Goal: Use online tool/utility: Utilize a website feature to perform a specific function

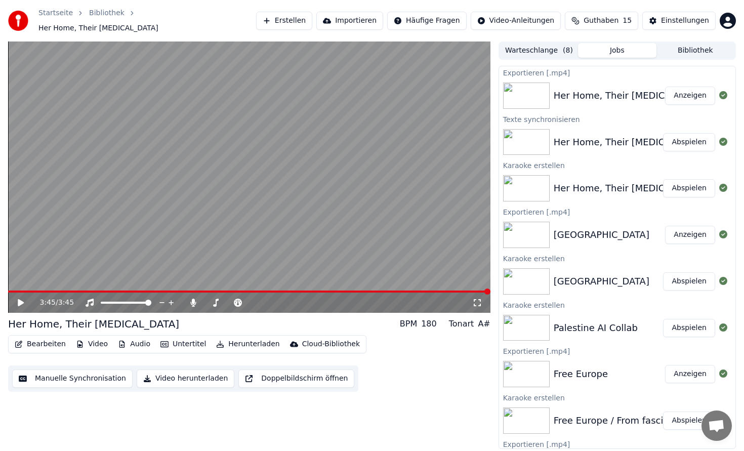
click at [300, 20] on button "Erstellen" at bounding box center [284, 21] width 56 height 18
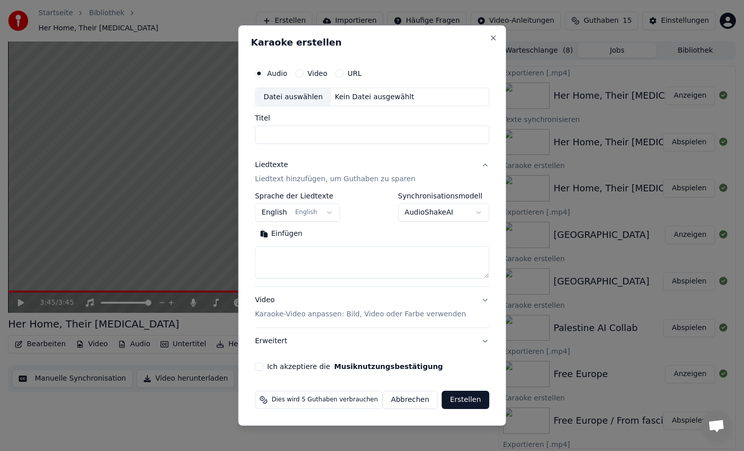
click at [352, 99] on div "Kein Datei ausgewählt" at bounding box center [375, 97] width 88 height 10
type input "**********"
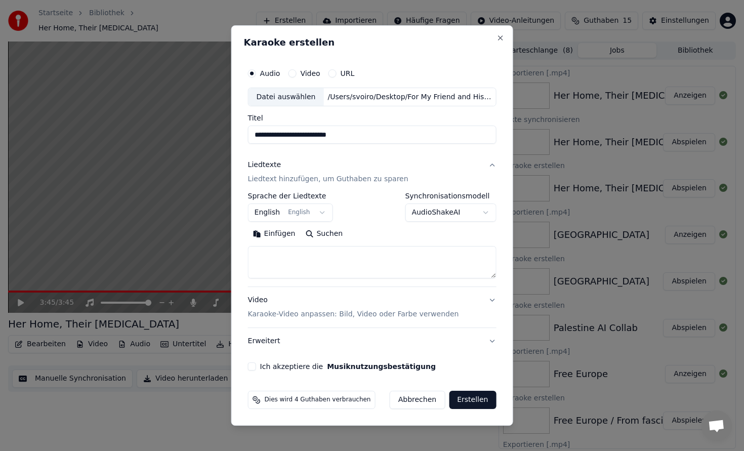
click at [298, 182] on p "Liedtext hinzufügen, um Guthaben zu sparen" at bounding box center [328, 180] width 160 height 10
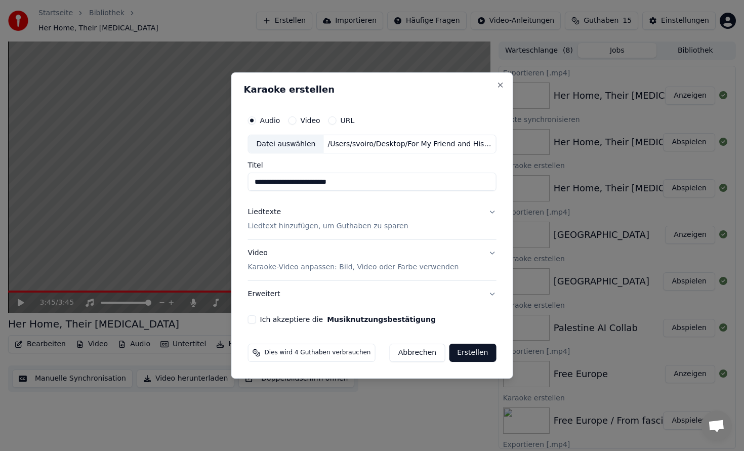
click at [265, 230] on p "Liedtext hinzufügen, um Guthaben zu sparen" at bounding box center [328, 227] width 160 height 10
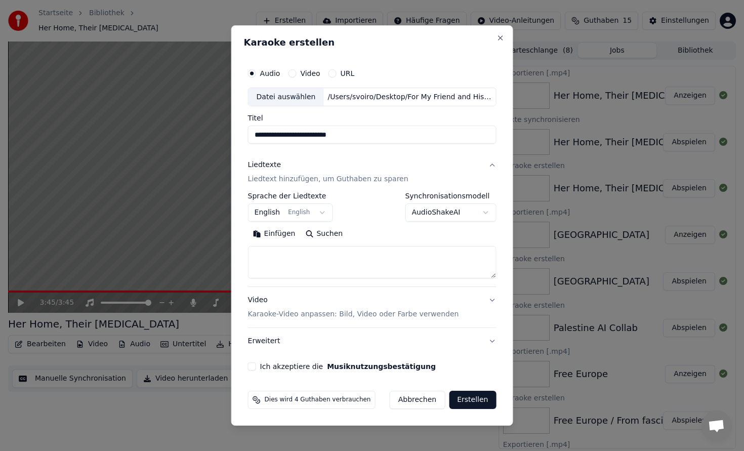
click at [309, 313] on p "Karaoke-Video anpassen: Bild, Video oder Farbe verwenden" at bounding box center [353, 314] width 211 height 10
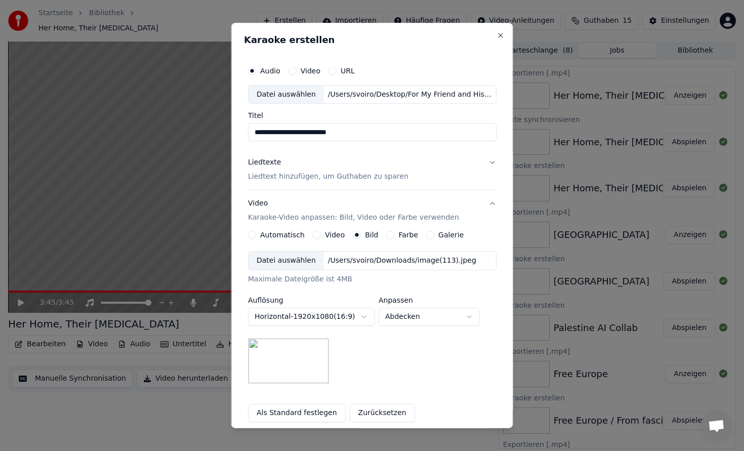
click at [323, 236] on div "Video" at bounding box center [329, 235] width 32 height 8
click at [321, 235] on div "Video" at bounding box center [329, 235] width 32 height 8
click at [320, 235] on button "Video" at bounding box center [317, 235] width 8 height 8
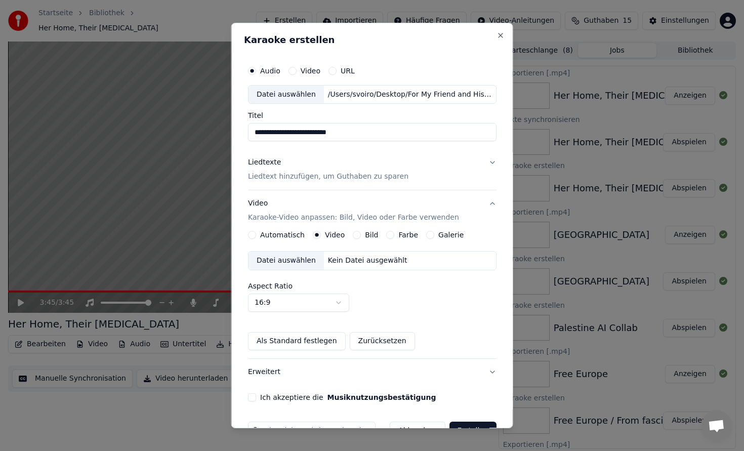
click at [354, 237] on button "Bild" at bounding box center [357, 235] width 8 height 8
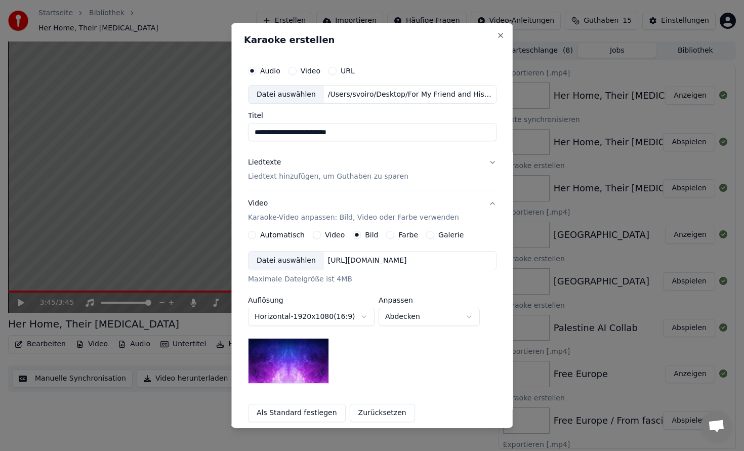
click at [350, 266] on div "Datei auswählen [URL][DOMAIN_NAME]" at bounding box center [372, 260] width 248 height 19
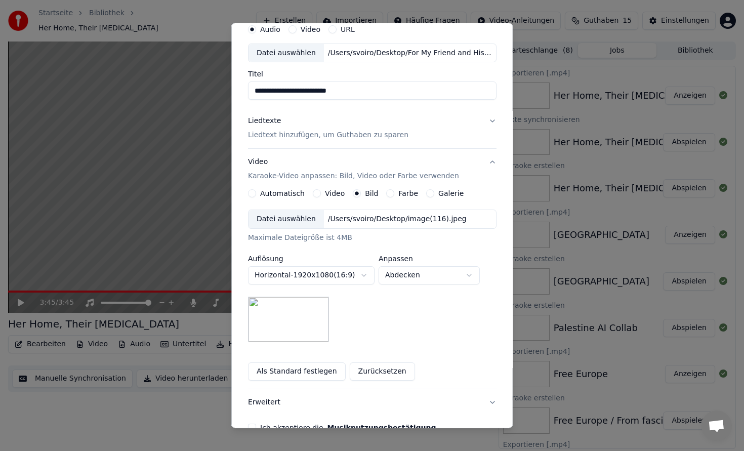
scroll to position [46, 0]
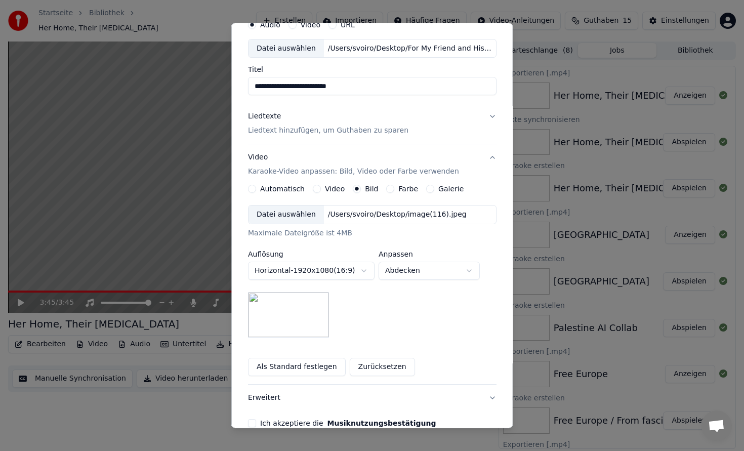
click at [311, 313] on img at bounding box center [288, 315] width 81 height 46
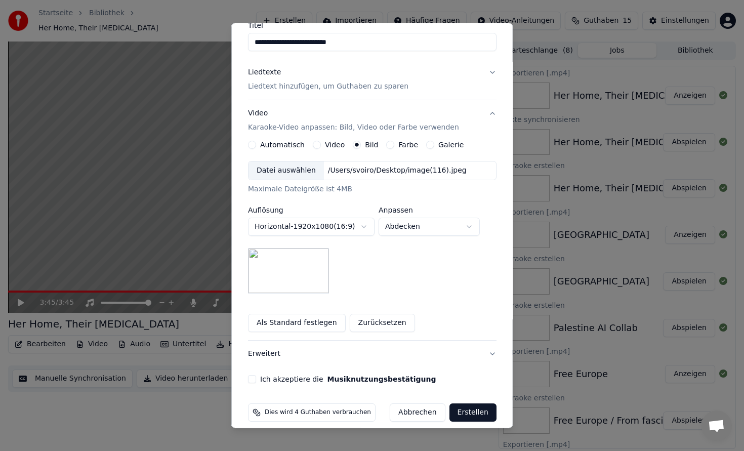
scroll to position [100, 0]
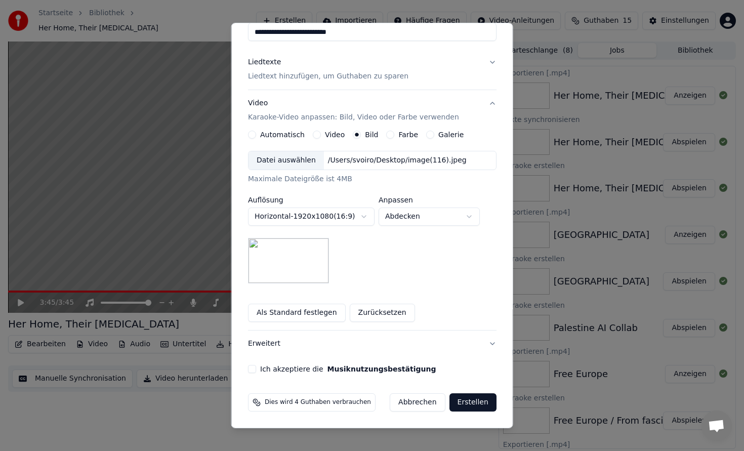
click at [262, 370] on div "Ich akzeptiere die Musiknutzungsbestätigung" at bounding box center [372, 369] width 248 height 8
click at [256, 366] on button "Ich akzeptiere die Musiknutzungsbestätigung" at bounding box center [252, 369] width 8 height 8
click at [322, 74] on p "Liedtext hinzufügen, um Guthaben zu sparen" at bounding box center [328, 77] width 160 height 10
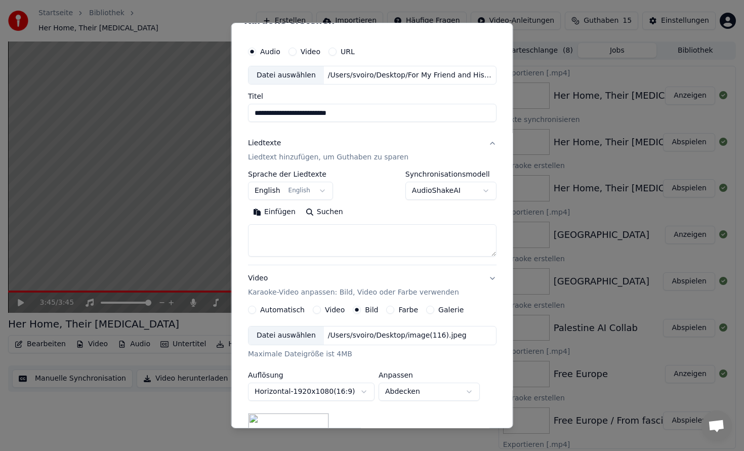
scroll to position [0, 0]
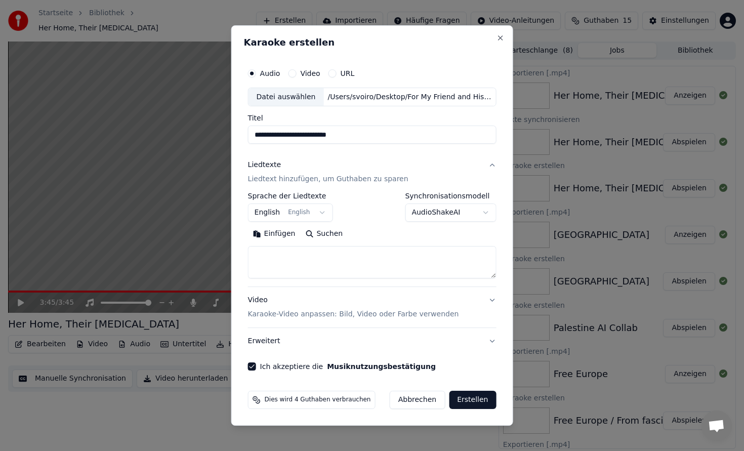
click at [310, 257] on textarea at bounding box center [372, 262] width 248 height 32
paste textarea "**********"
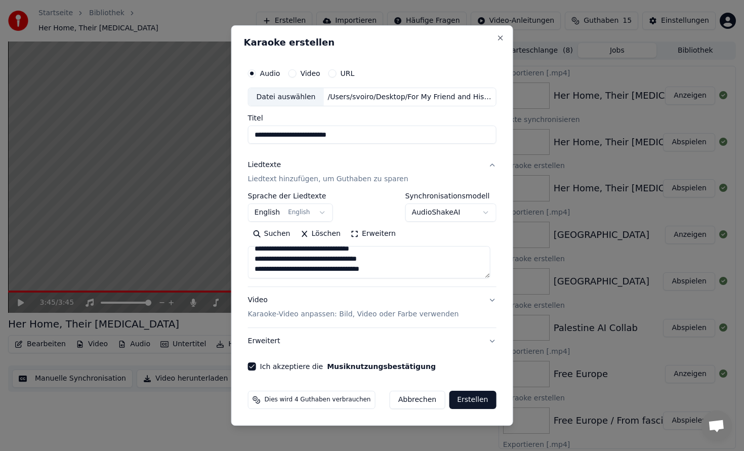
scroll to position [351, 0]
type textarea "**********"
drag, startPoint x: 369, startPoint y: 138, endPoint x: 239, endPoint y: 137, distance: 130.5
click at [239, 137] on div "**********" at bounding box center [372, 225] width 282 height 401
type input "******"
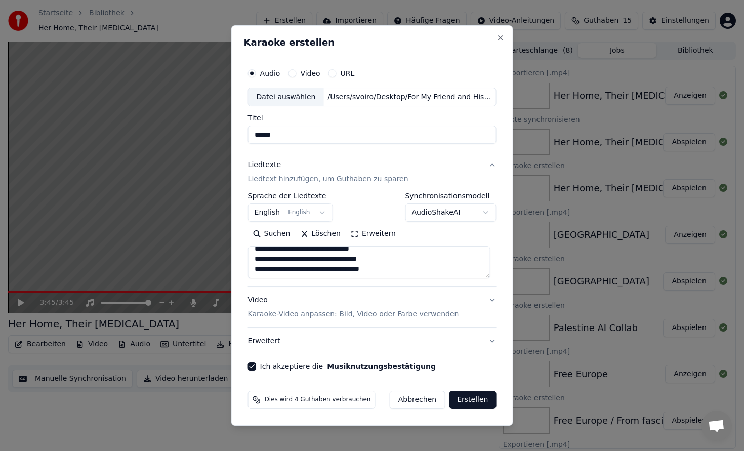
click at [477, 400] on button "Erstellen" at bounding box center [472, 400] width 47 height 18
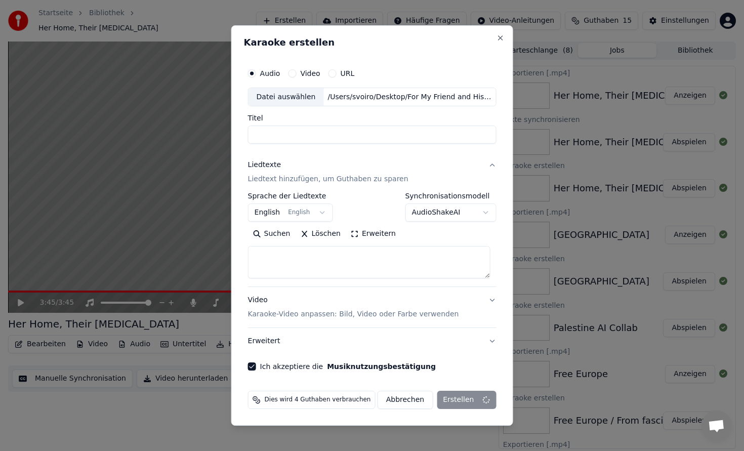
select select
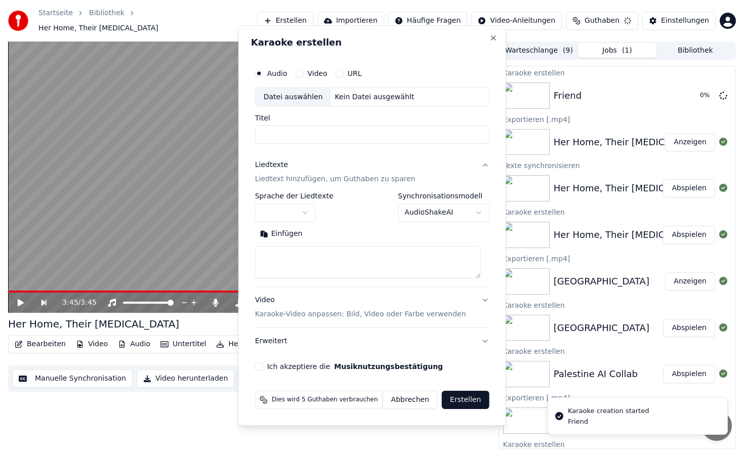
scroll to position [0, 0]
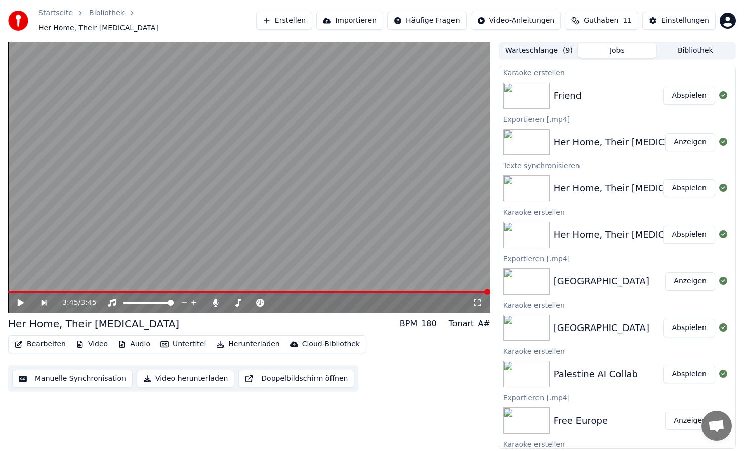
click at [702, 87] on button "Abspielen" at bounding box center [689, 96] width 52 height 18
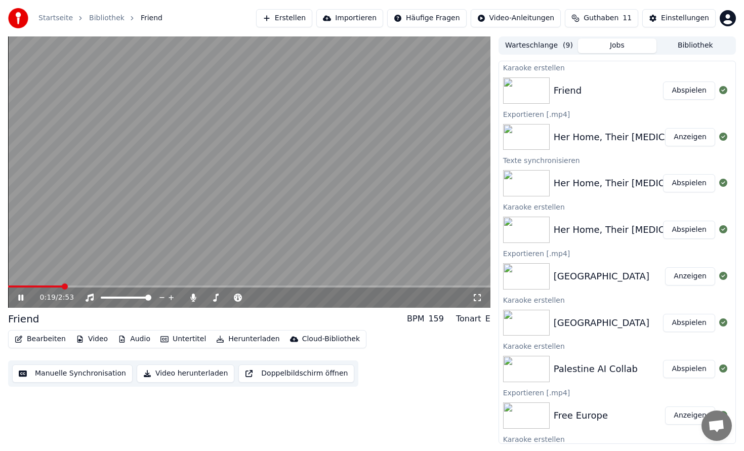
click at [23, 296] on icon at bounding box center [20, 297] width 5 height 6
click at [23, 296] on icon at bounding box center [21, 297] width 6 height 7
click at [8, 283] on span at bounding box center [11, 286] width 6 height 6
click at [21, 298] on icon at bounding box center [20, 297] width 5 height 6
click at [198, 375] on button "Video herunterladen" at bounding box center [186, 373] width 98 height 18
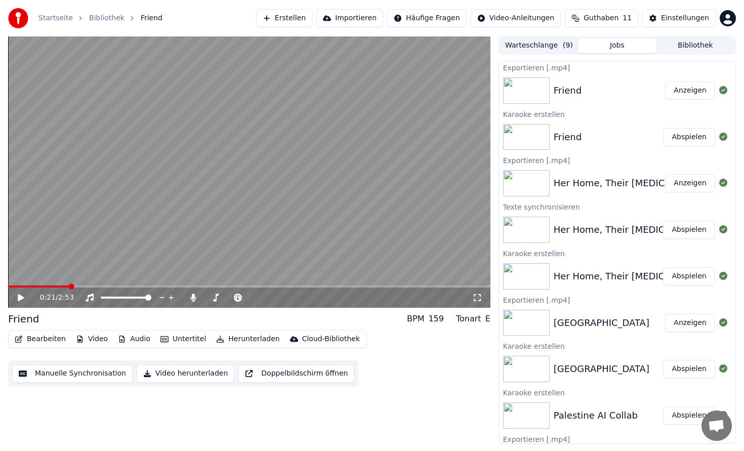
click at [701, 93] on button "Anzeigen" at bounding box center [690, 90] width 50 height 18
click at [683, 92] on button "Anzeigen" at bounding box center [690, 90] width 50 height 18
